Goal: Task Accomplishment & Management: Use online tool/utility

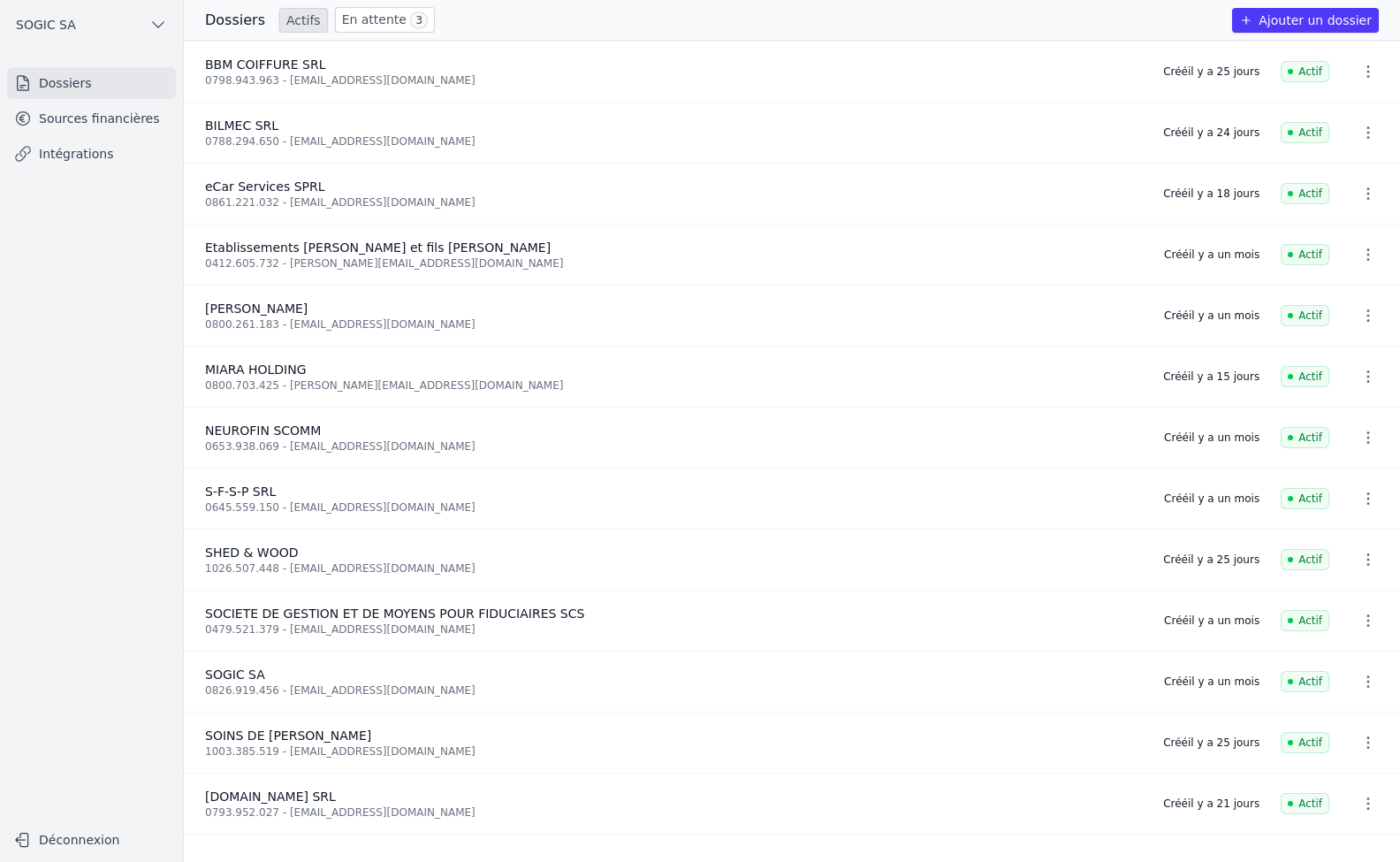
click at [346, 17] on link "En attente 3" at bounding box center [385, 20] width 100 height 26
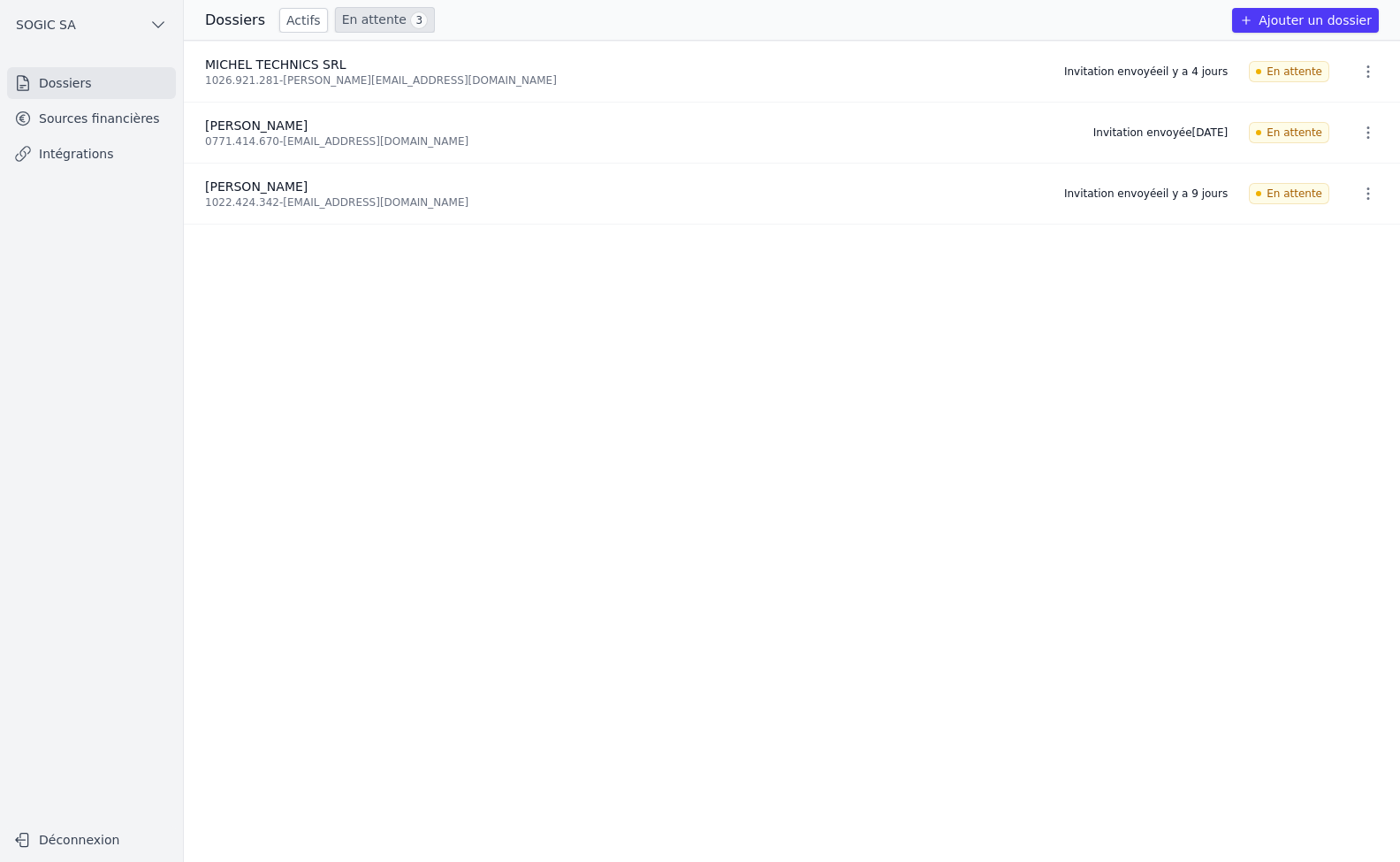
click at [109, 117] on link "Sources financières" at bounding box center [91, 119] width 169 height 32
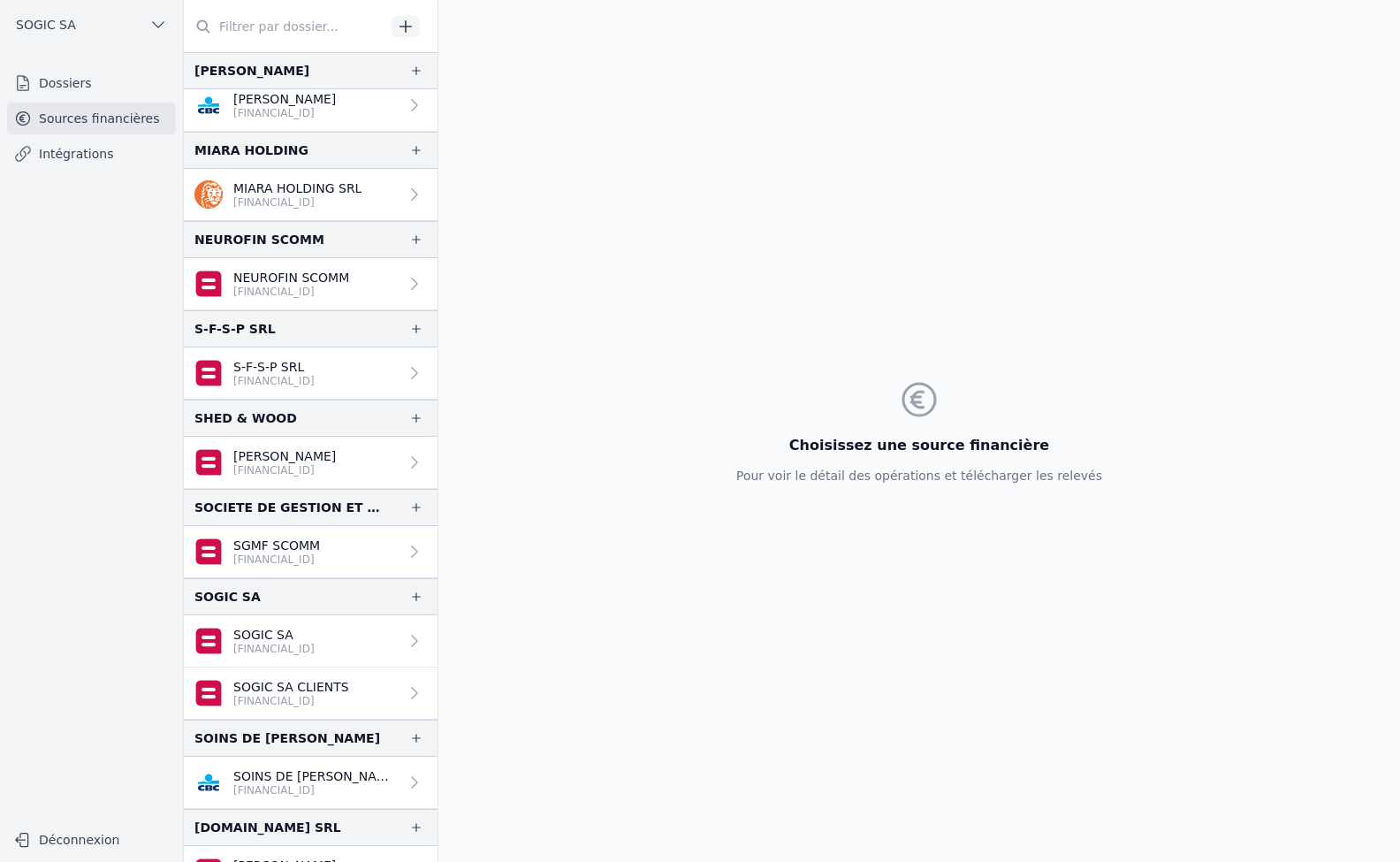
scroll to position [277, 0]
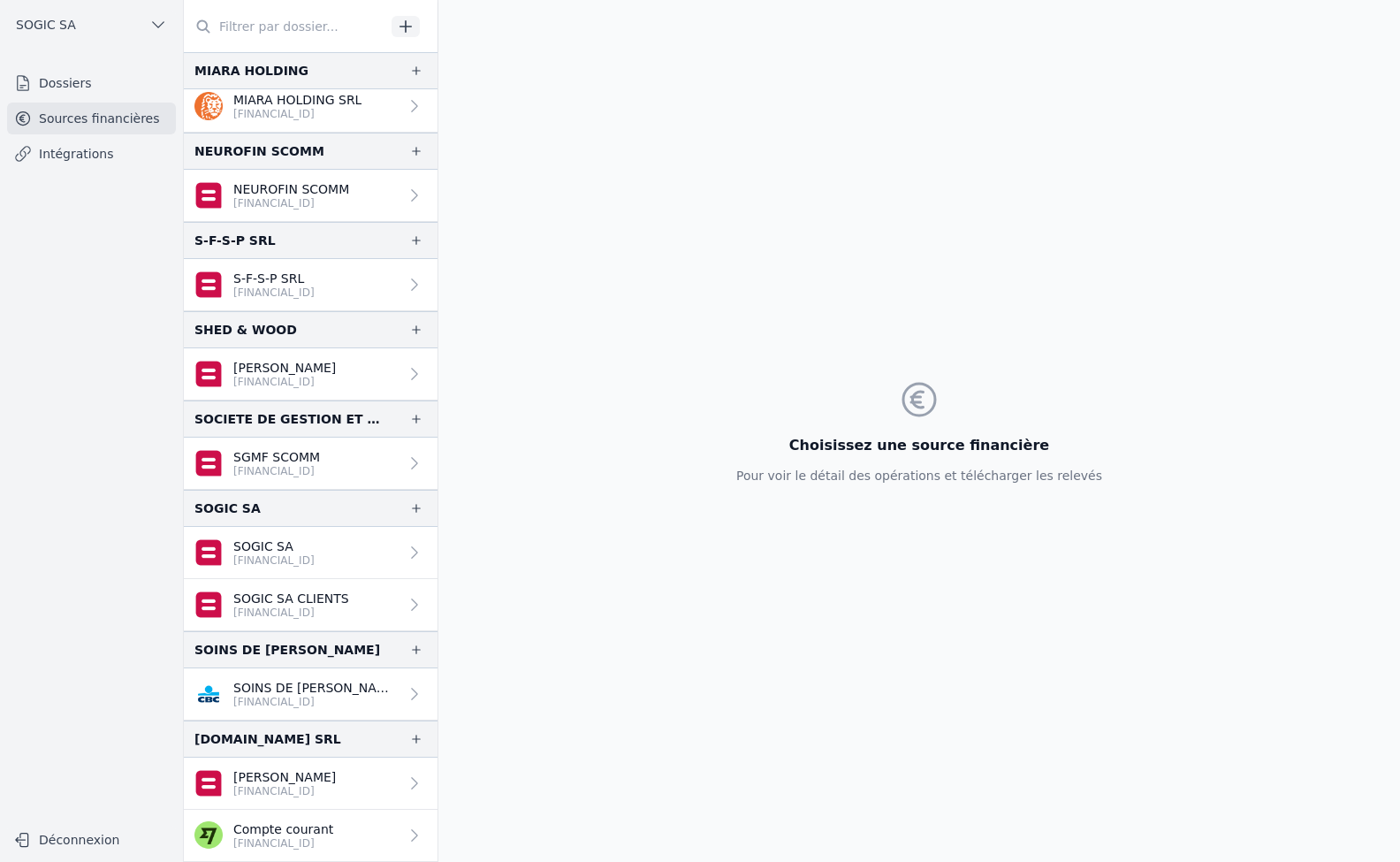
click at [80, 156] on link "Intégrations" at bounding box center [91, 154] width 169 height 32
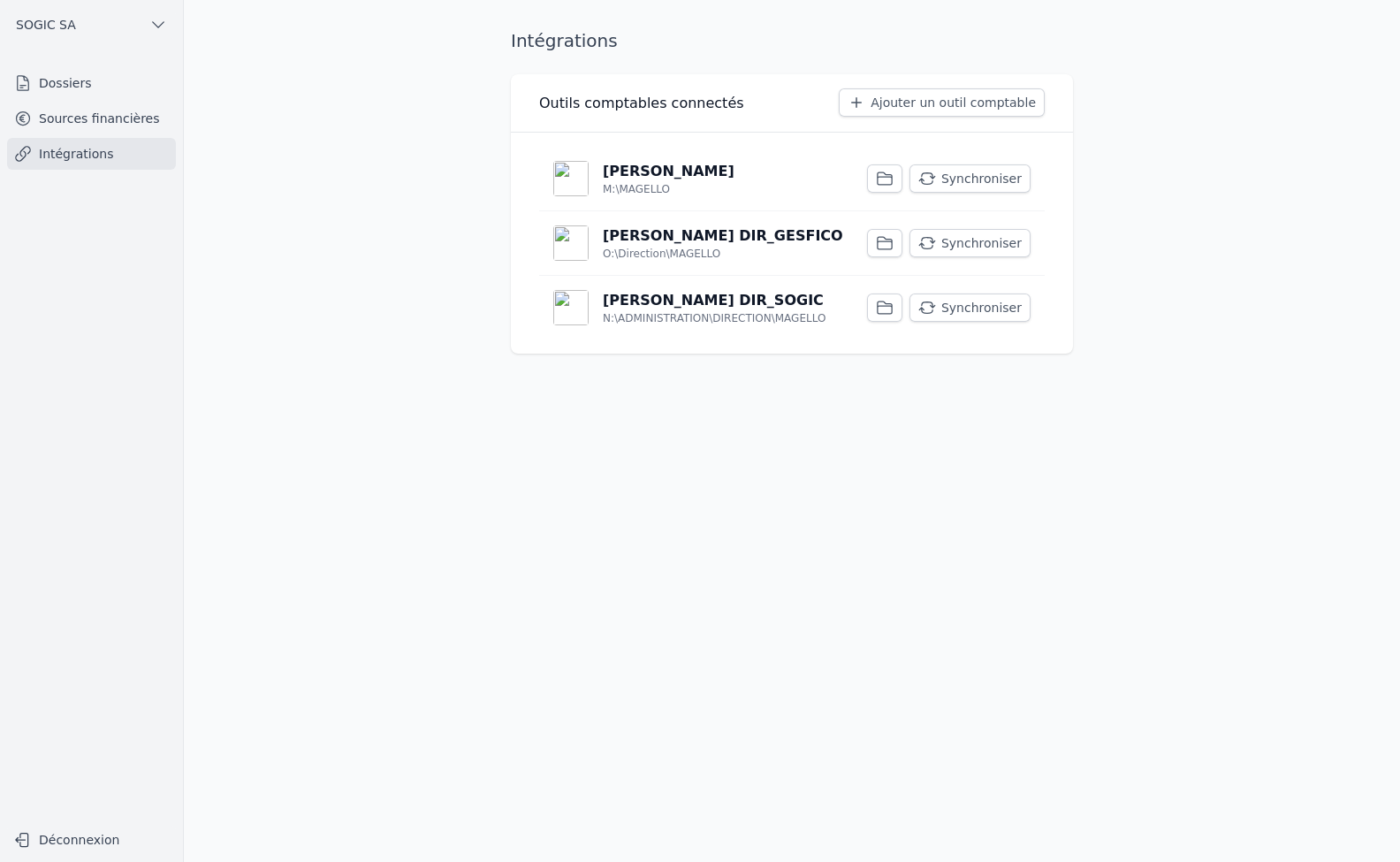
click at [979, 174] on button "Synchroniser" at bounding box center [970, 178] width 121 height 28
click at [971, 243] on button "Synchroniser" at bounding box center [970, 243] width 121 height 28
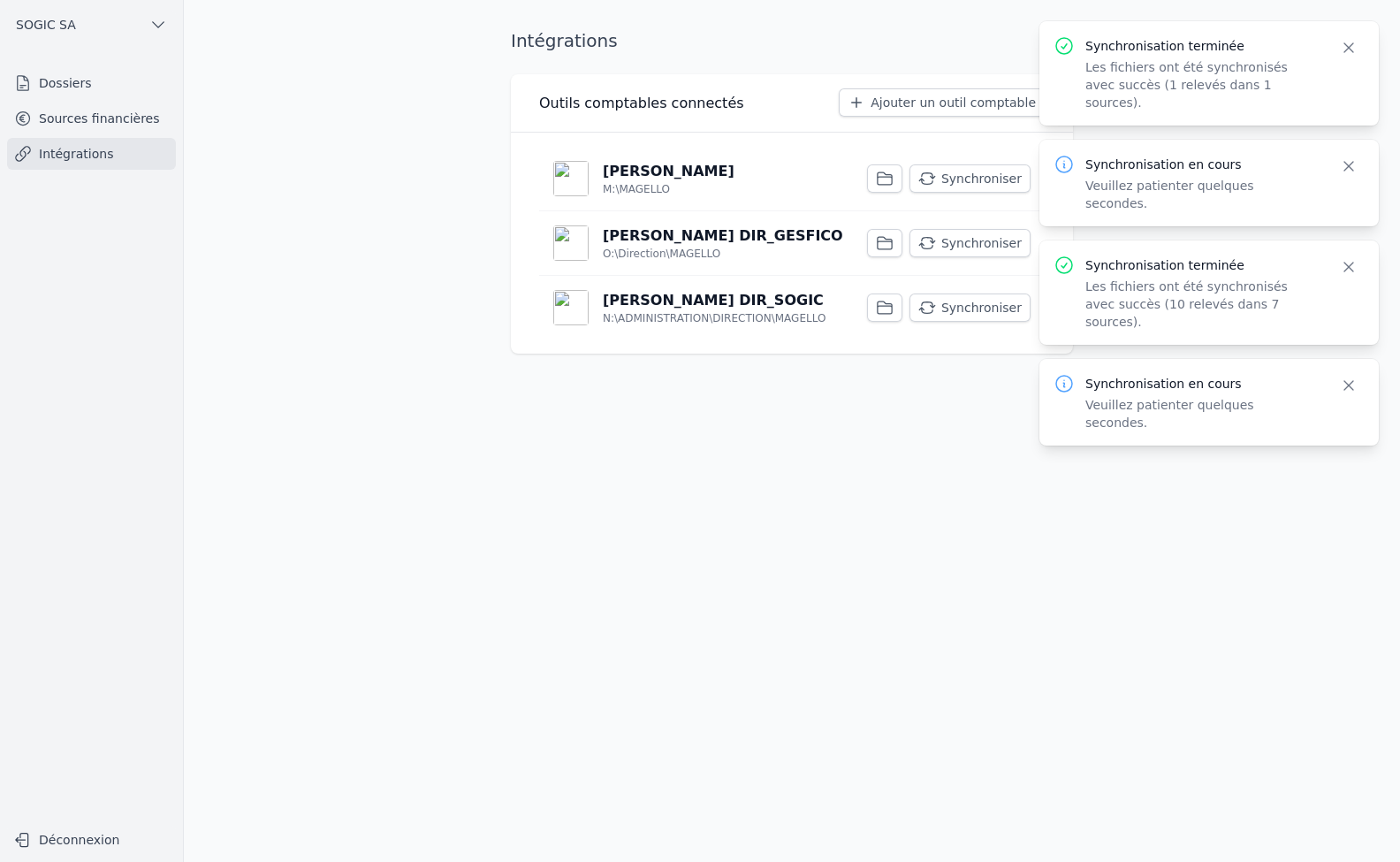
click at [971, 304] on button "Synchroniser" at bounding box center [970, 307] width 121 height 28
